Goal: Task Accomplishment & Management: Use online tool/utility

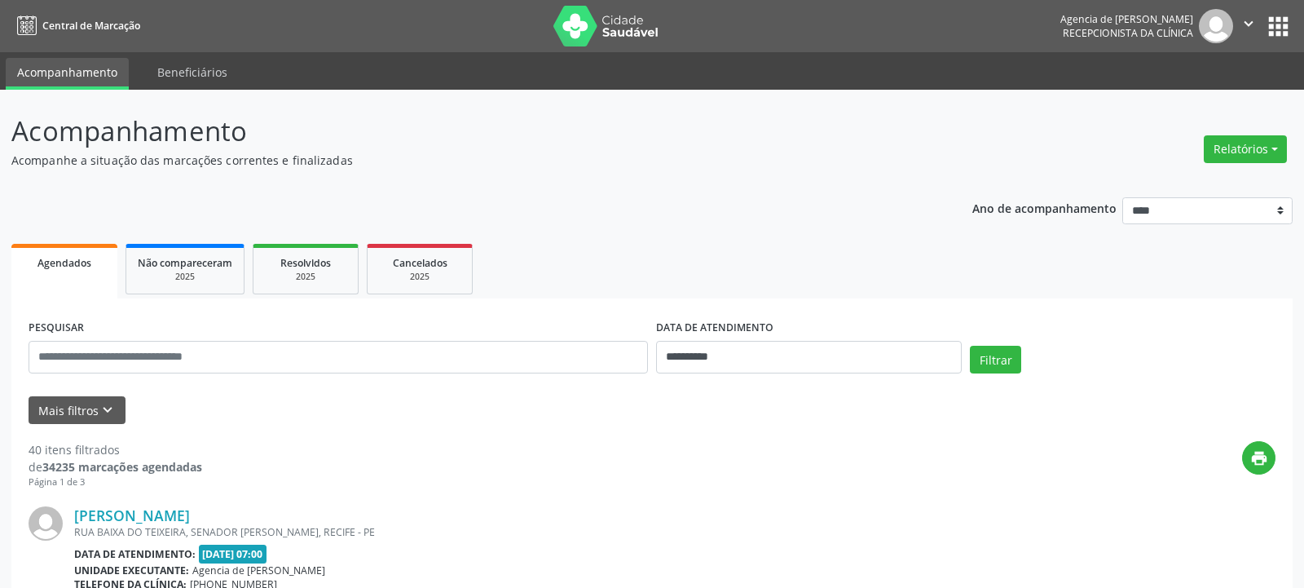
click at [1245, 146] on button "Relatórios" at bounding box center [1245, 149] width 83 height 28
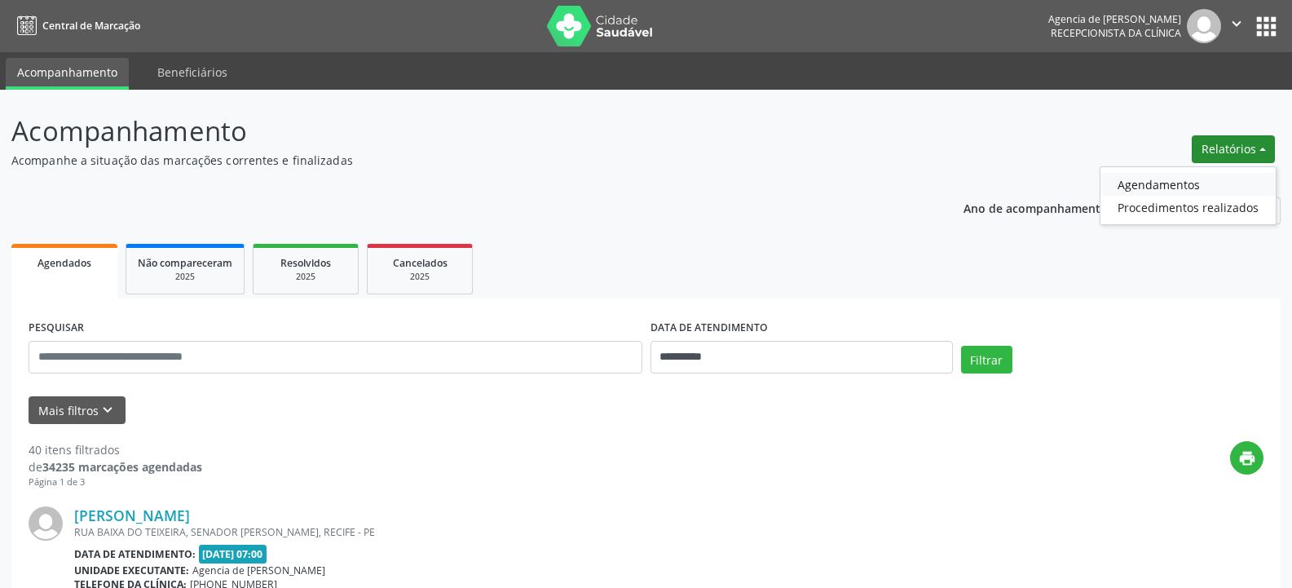
click at [1202, 181] on link "Agendamentos" at bounding box center [1187, 184] width 175 height 23
select select "*"
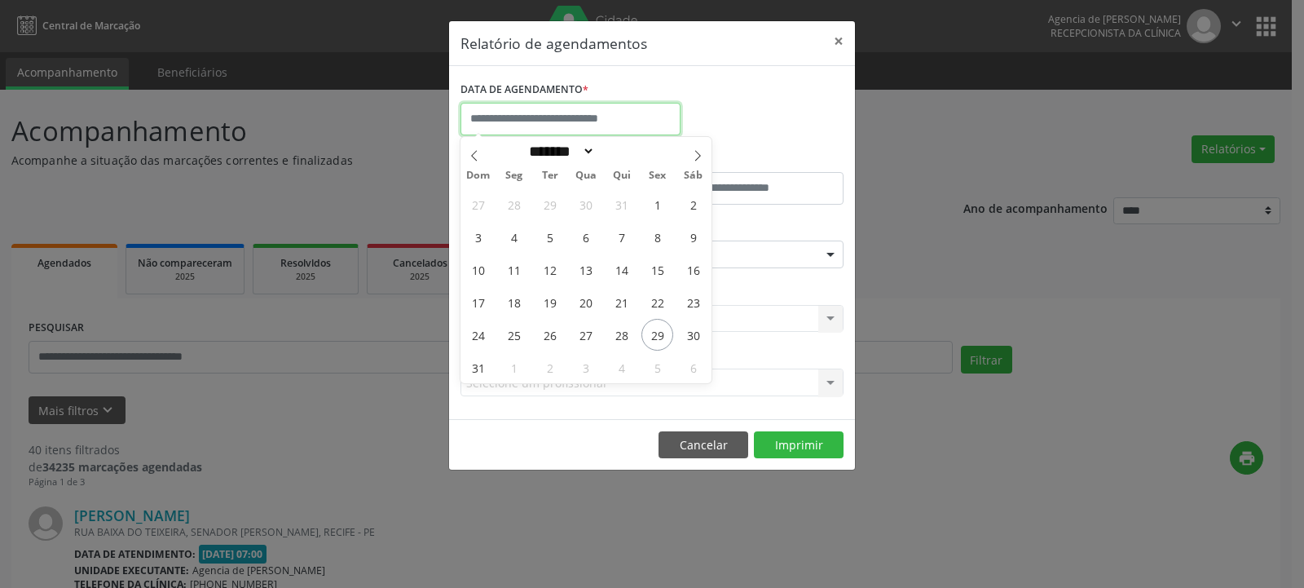
click at [509, 127] on input "text" at bounding box center [570, 119] width 220 height 33
click at [658, 306] on span "22" at bounding box center [657, 302] width 32 height 32
type input "**********"
click at [658, 306] on span "22" at bounding box center [657, 302] width 32 height 32
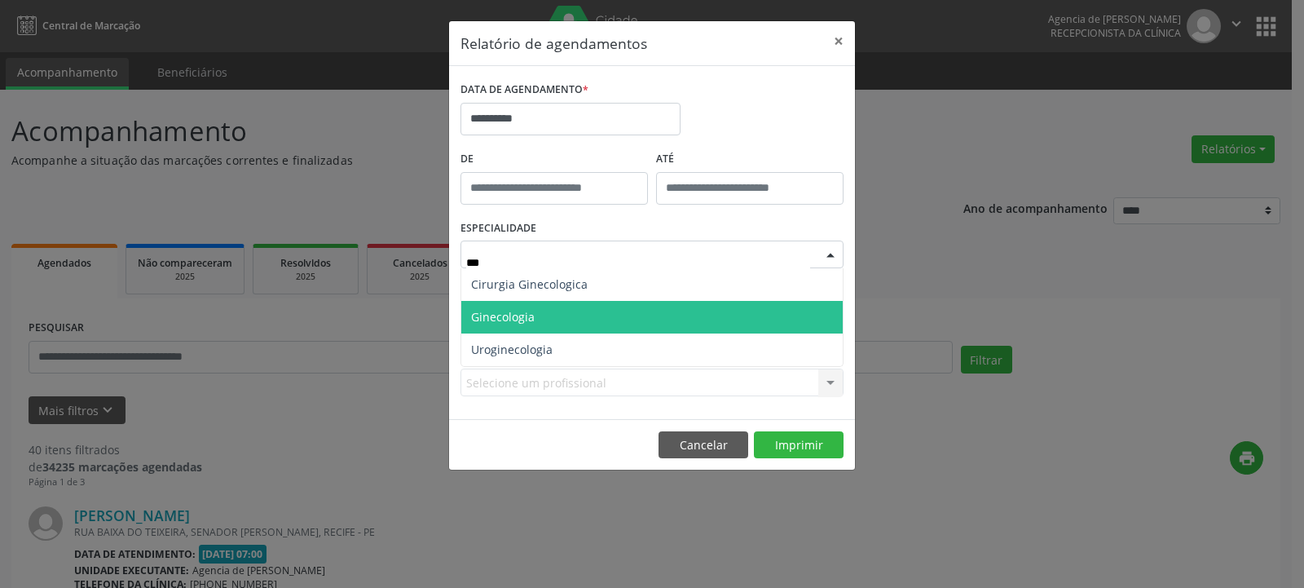
type input "****"
click at [529, 324] on span "Ginecologia" at bounding box center [651, 317] width 381 height 33
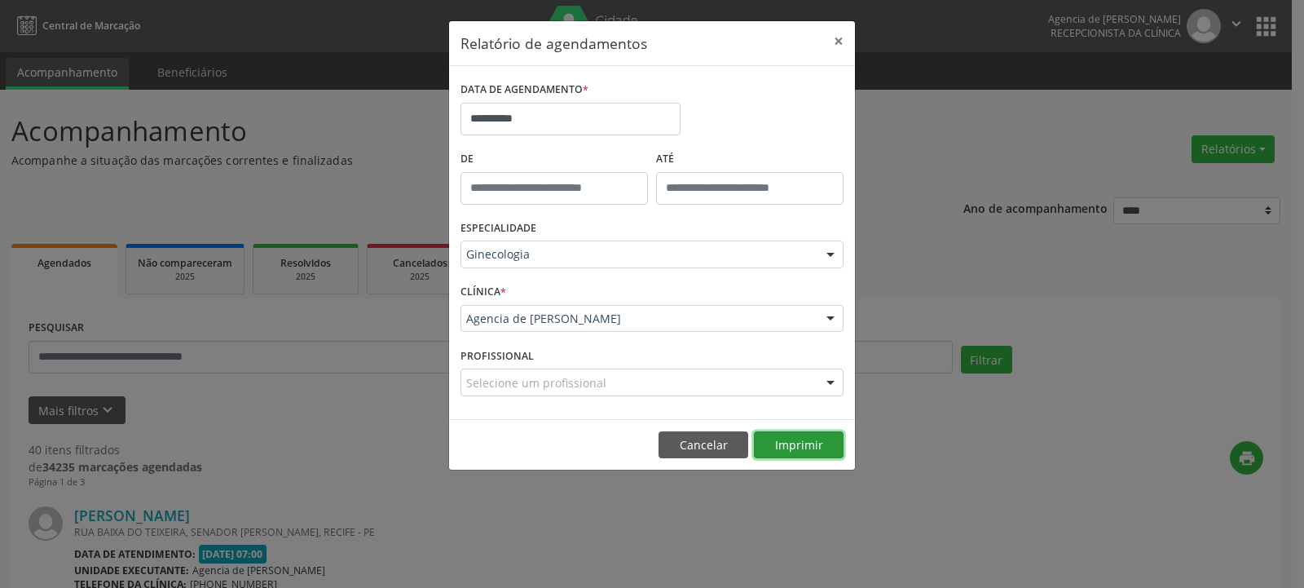
click at [787, 452] on button "Imprimir" at bounding box center [799, 445] width 90 height 28
drag, startPoint x: 839, startPoint y: 41, endPoint x: 679, endPoint y: 3, distance: 164.1
click at [839, 41] on button "×" at bounding box center [838, 41] width 33 height 40
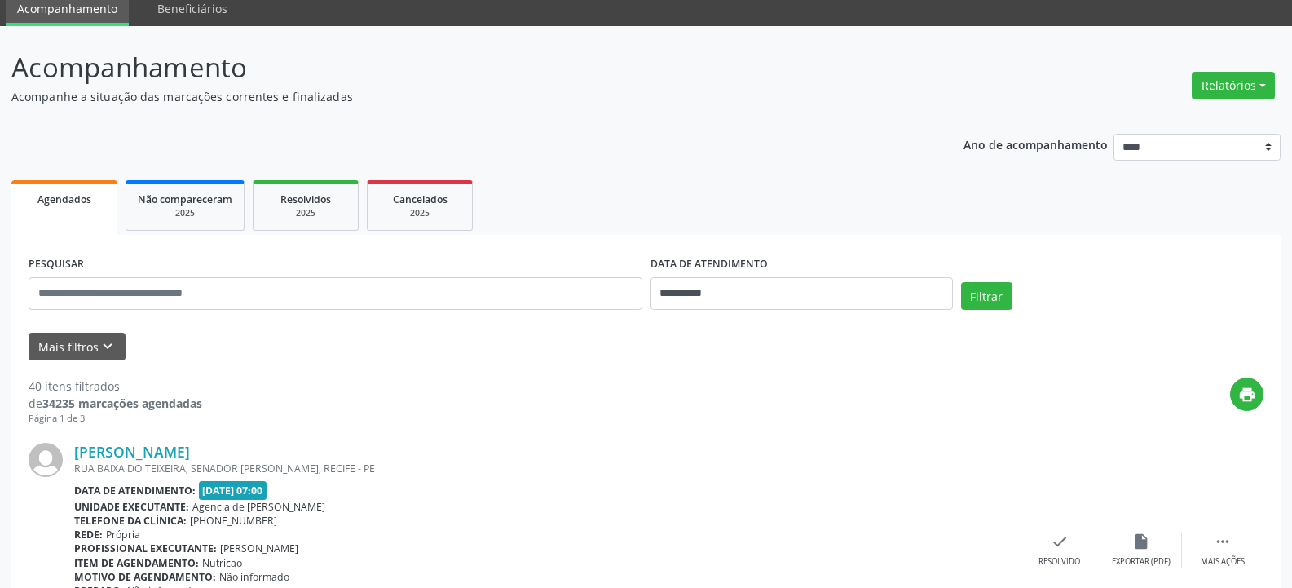
scroll to position [81, 0]
